Goal: Check status: Check status

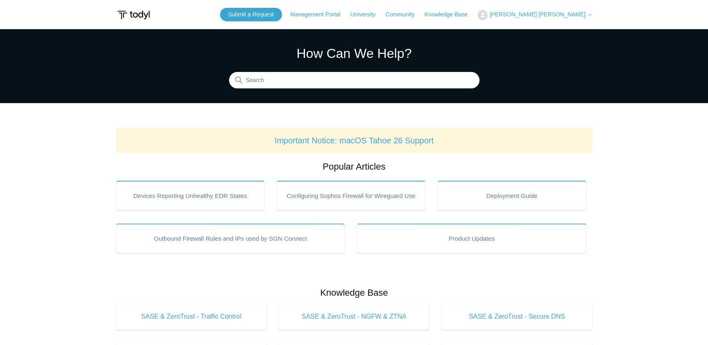
click at [575, 15] on span "[PERSON_NAME] [PERSON_NAME]" at bounding box center [537, 14] width 96 height 7
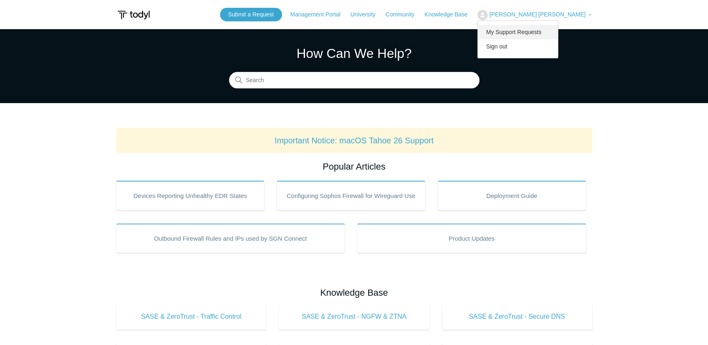
click at [558, 34] on link "My Support Requests" at bounding box center [518, 32] width 80 height 14
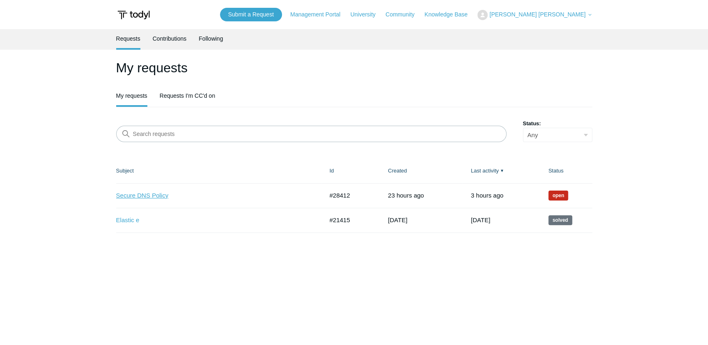
click at [141, 197] on link "Secure DNS Policy" at bounding box center [213, 195] width 195 height 9
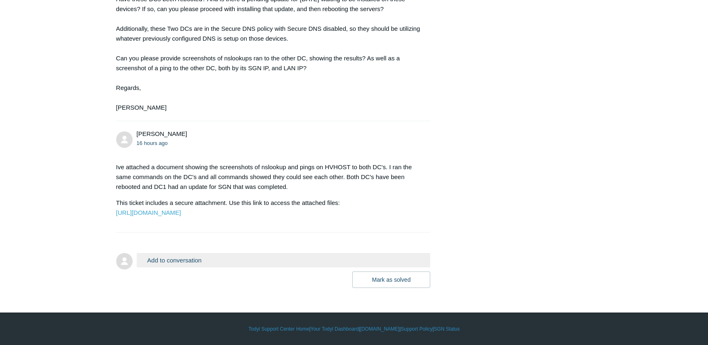
scroll to position [1244, 0]
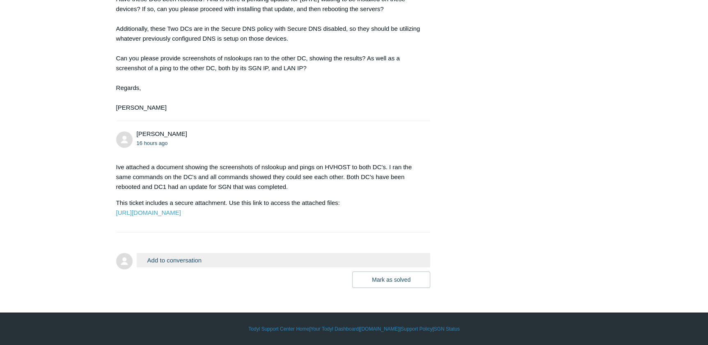
scroll to position [1358, 0]
